Goal: Transaction & Acquisition: Obtain resource

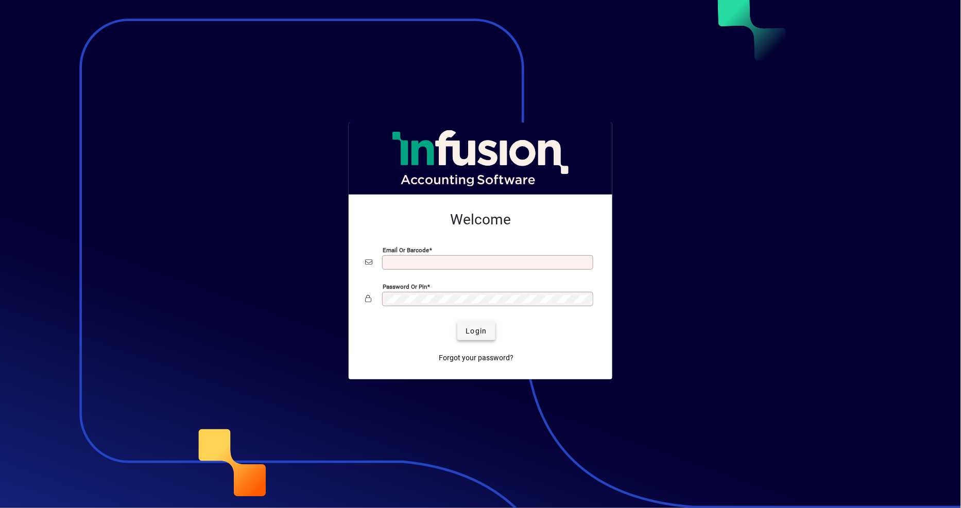
type input "**********"
click at [479, 340] on span "submit" at bounding box center [476, 331] width 38 height 25
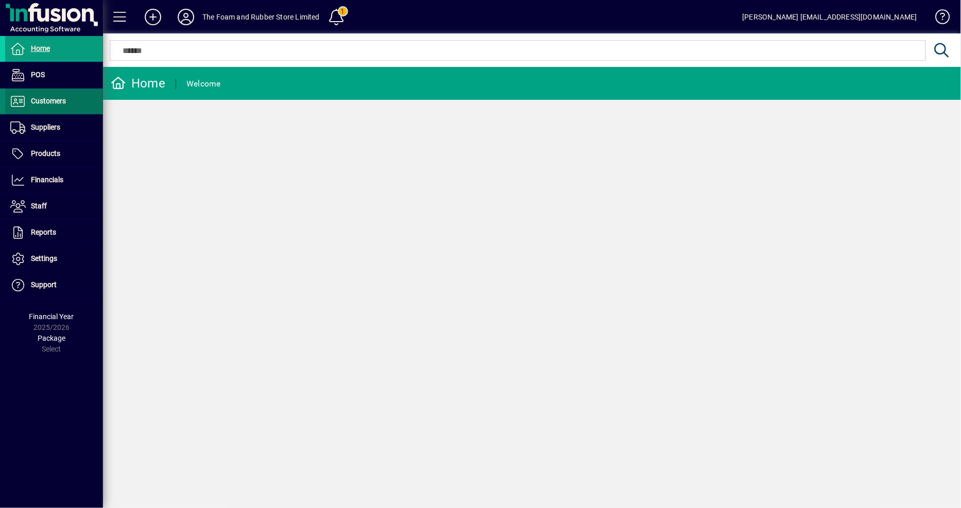
click at [62, 104] on span "Customers" at bounding box center [48, 101] width 35 height 8
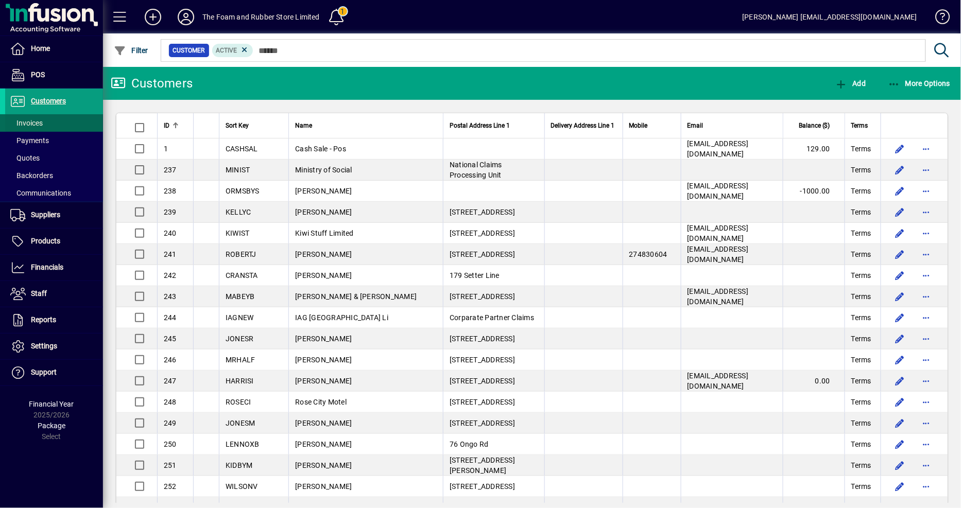
click at [40, 125] on span "Invoices" at bounding box center [26, 123] width 32 height 8
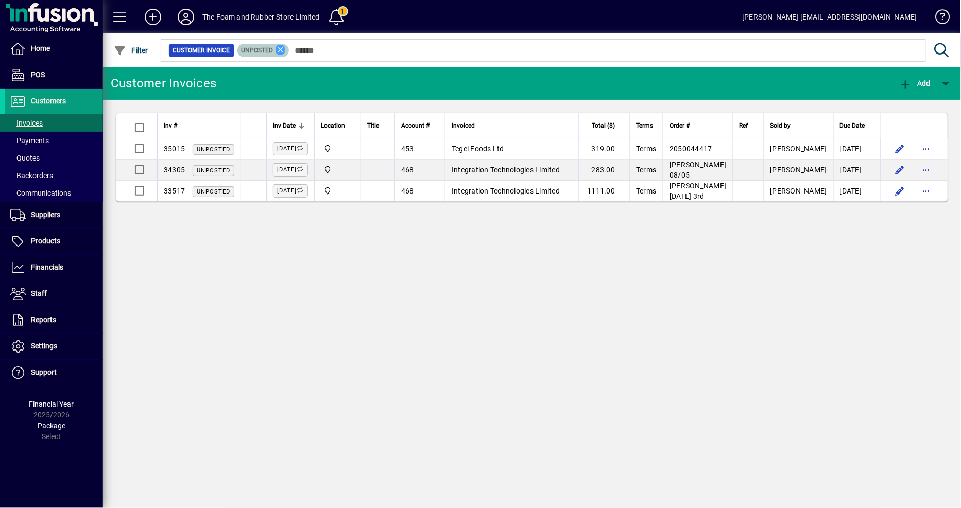
click at [281, 48] on icon at bounding box center [280, 49] width 9 height 9
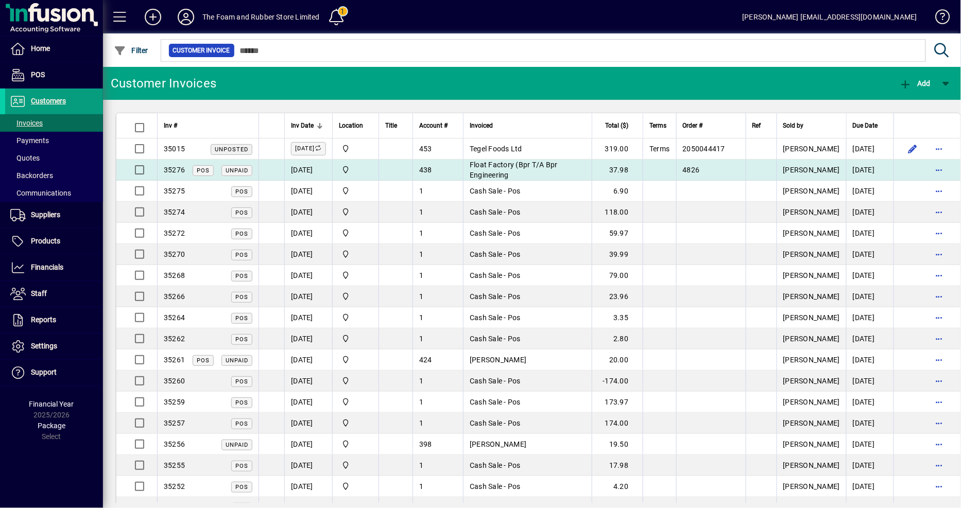
click at [742, 173] on td "4826" at bounding box center [711, 170] width 70 height 21
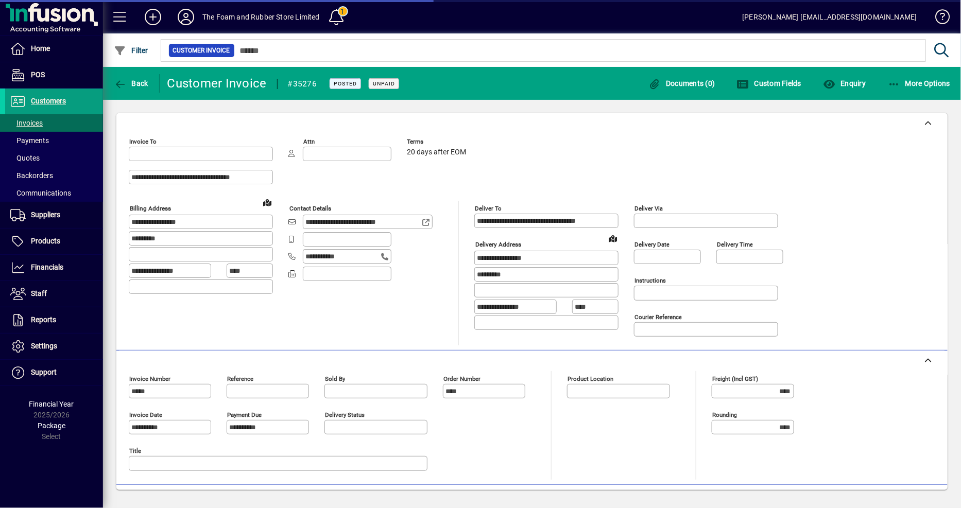
type input "**********"
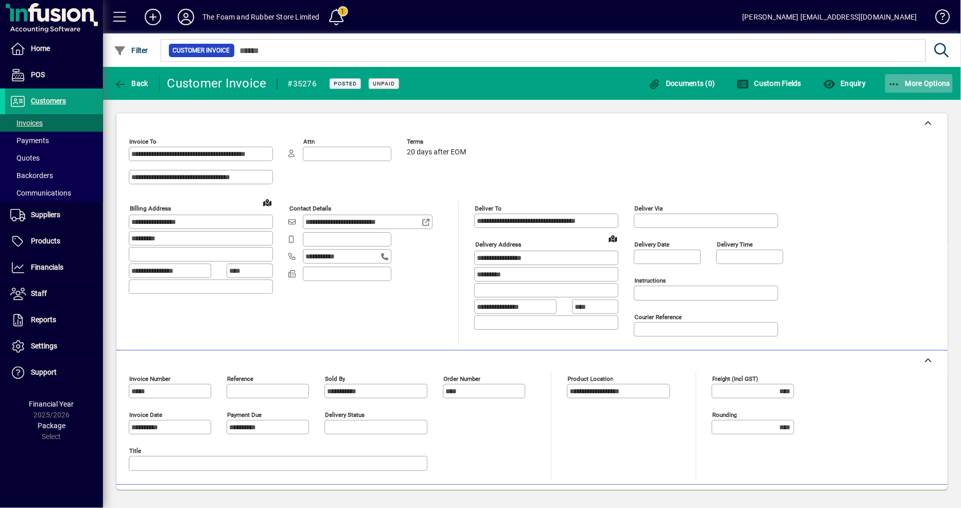
click at [923, 77] on span "button" at bounding box center [919, 83] width 68 height 25
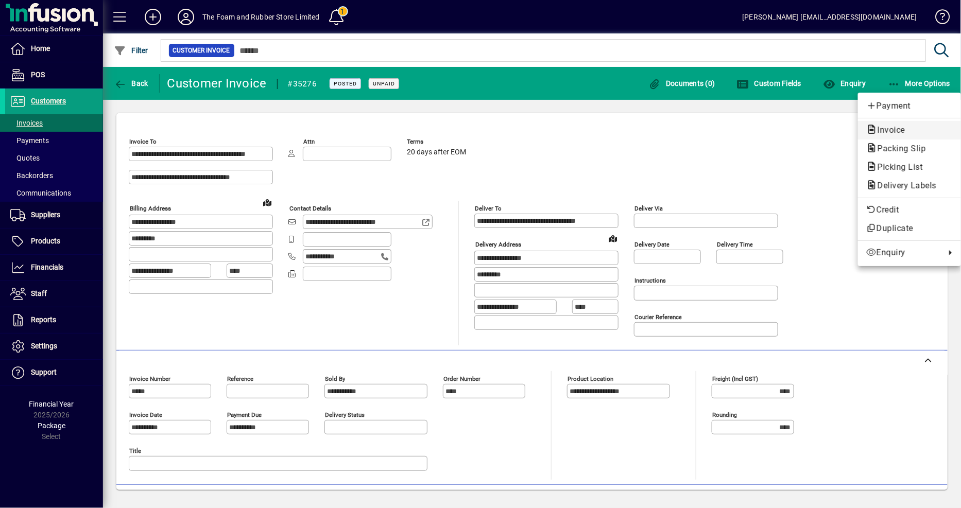
click at [899, 124] on span "Invoice" at bounding box center [909, 130] width 86 height 12
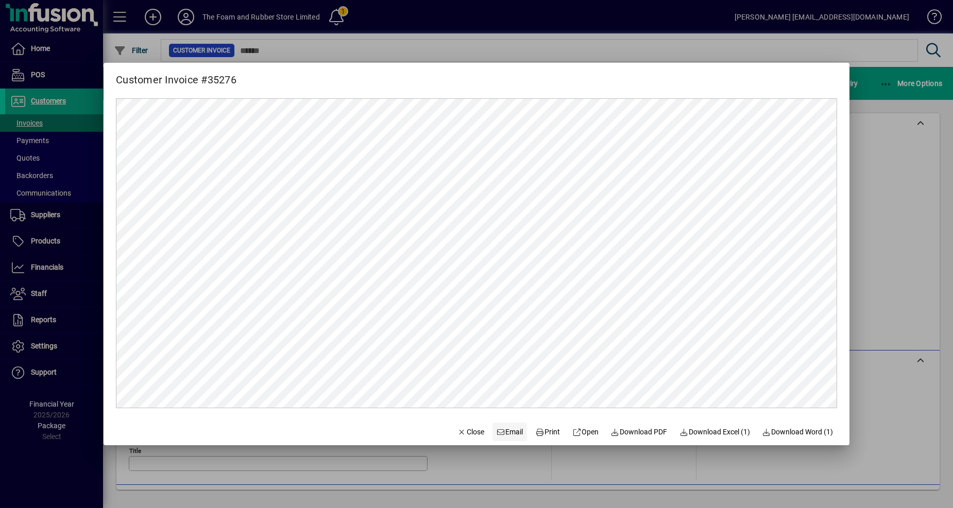
click at [510, 431] on span "Email" at bounding box center [509, 432] width 27 height 11
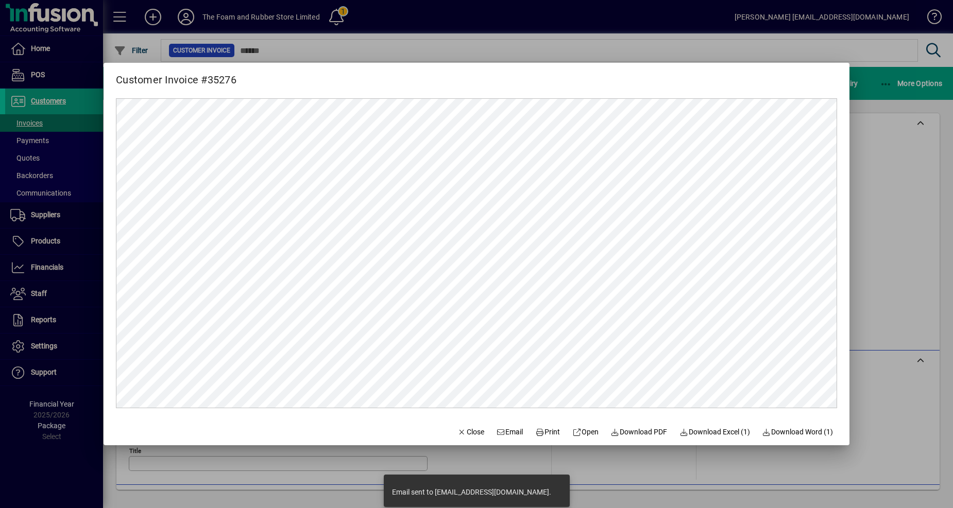
click at [644, 27] on div at bounding box center [476, 254] width 953 height 508
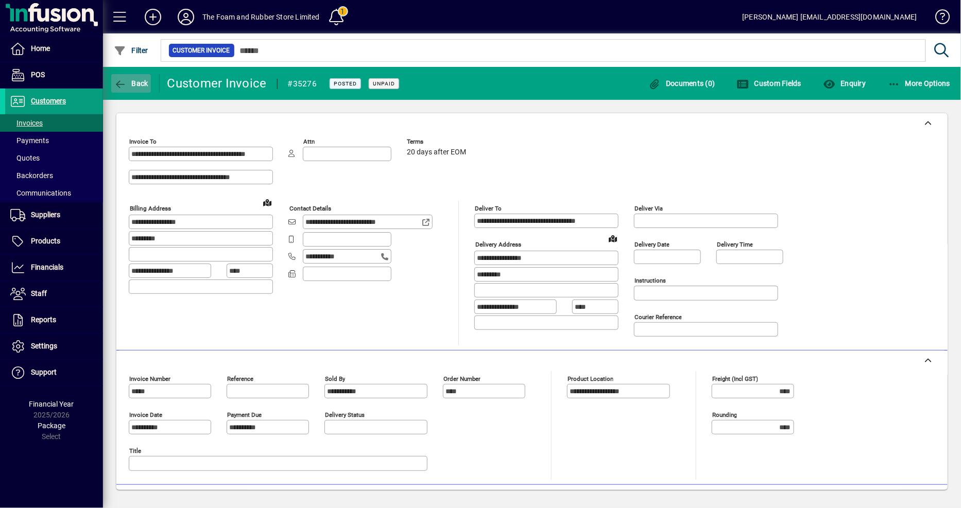
click at [132, 84] on span "Back" at bounding box center [131, 83] width 34 height 8
